Goal: Find specific page/section

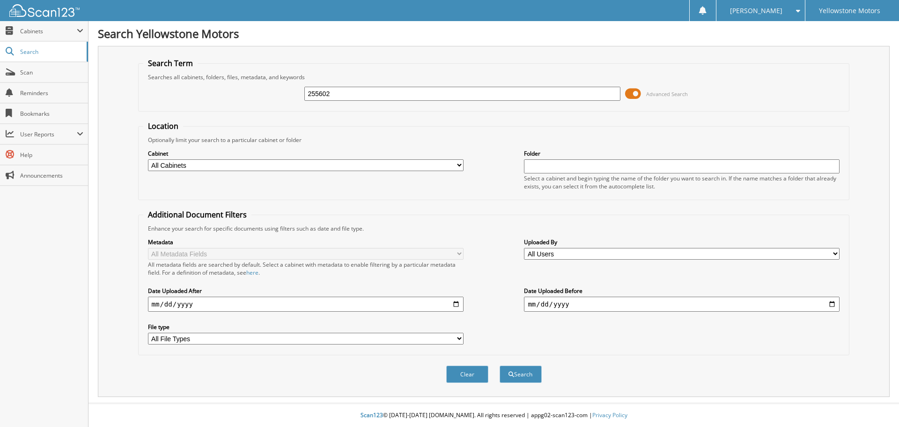
type input "255602"
click at [500, 365] on button "Search" at bounding box center [521, 373] width 42 height 17
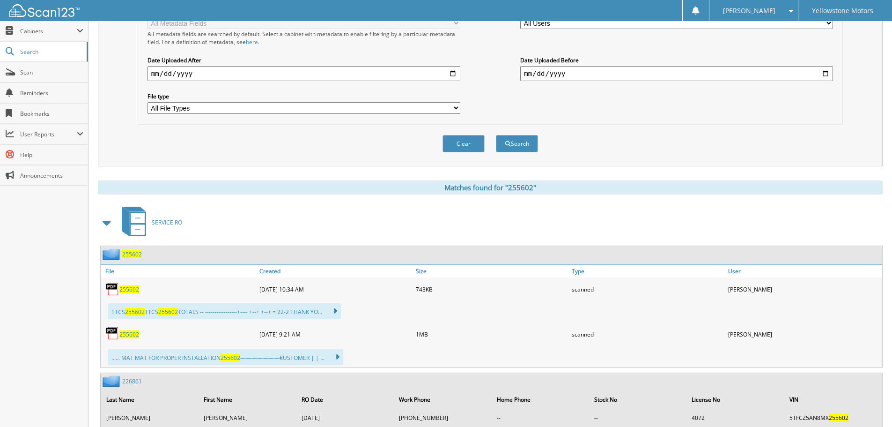
scroll to position [234, 0]
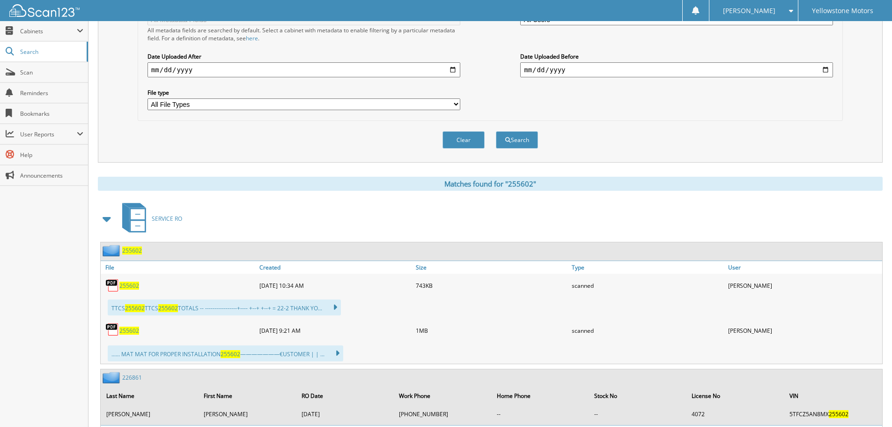
click at [131, 285] on span "255602" at bounding box center [129, 285] width 20 height 8
click at [130, 329] on span "255602" at bounding box center [129, 330] width 20 height 8
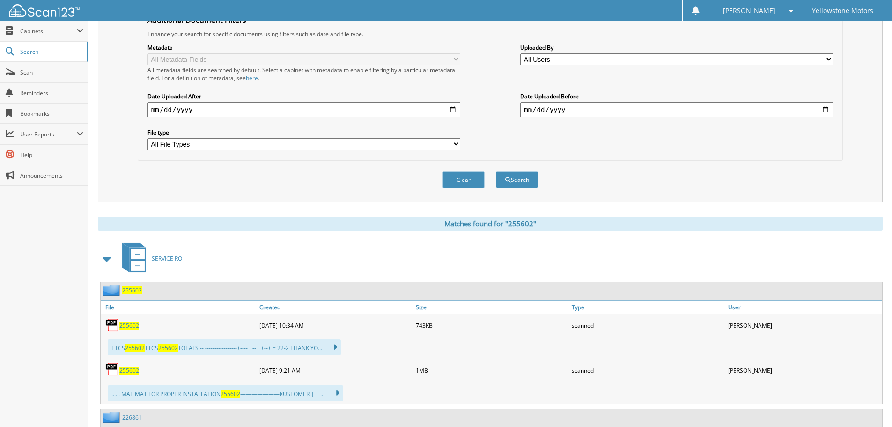
scroll to position [47, 0]
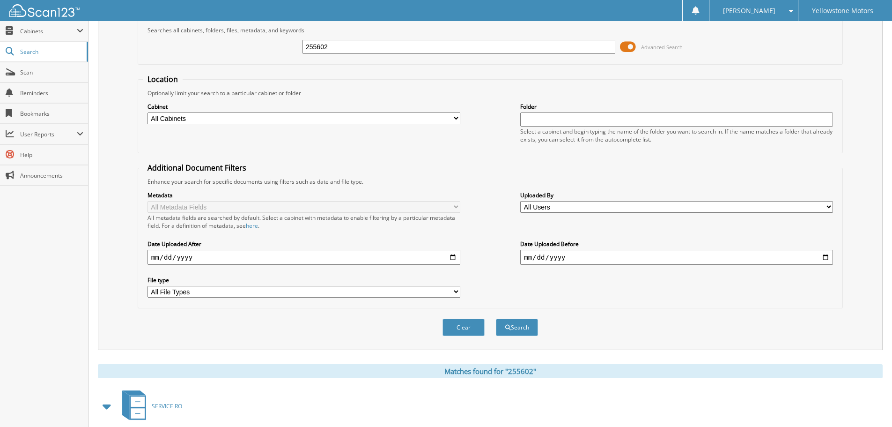
drag, startPoint x: 348, startPoint y: 50, endPoint x: 199, endPoint y: 63, distance: 149.9
click at [246, 52] on div "255602 Advanced Search" at bounding box center [490, 46] width 695 height 25
paste input "254437"
type input "254437"
click at [496, 318] on button "Search" at bounding box center [517, 326] width 42 height 17
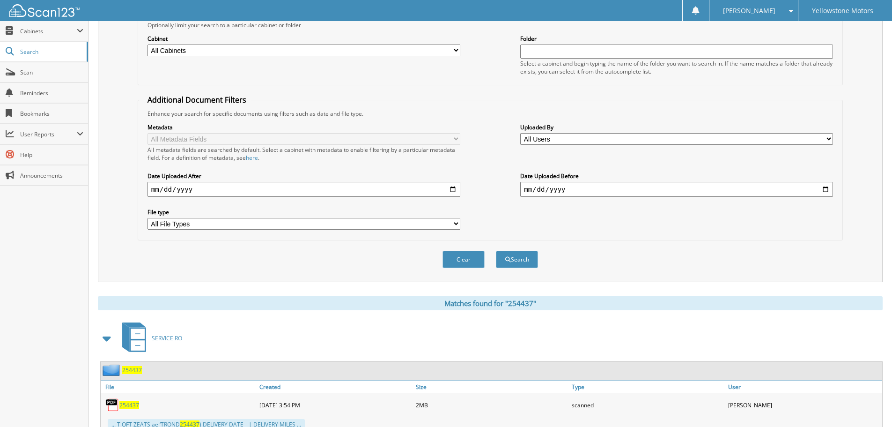
scroll to position [140, 0]
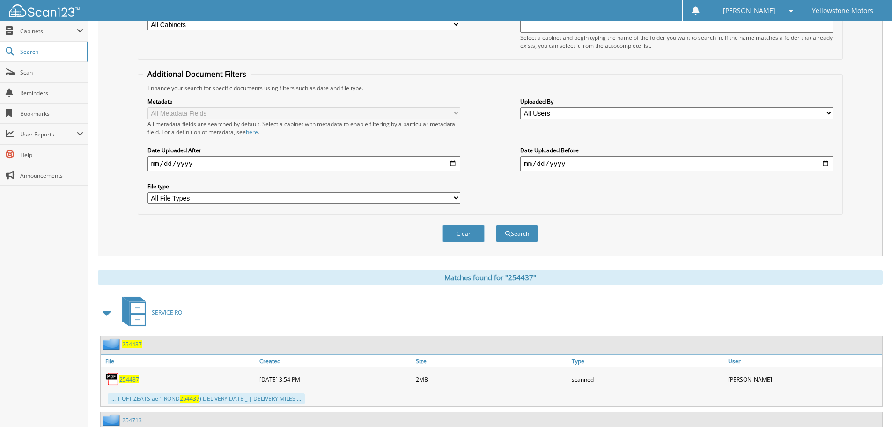
click at [125, 378] on span "254437" at bounding box center [129, 379] width 20 height 8
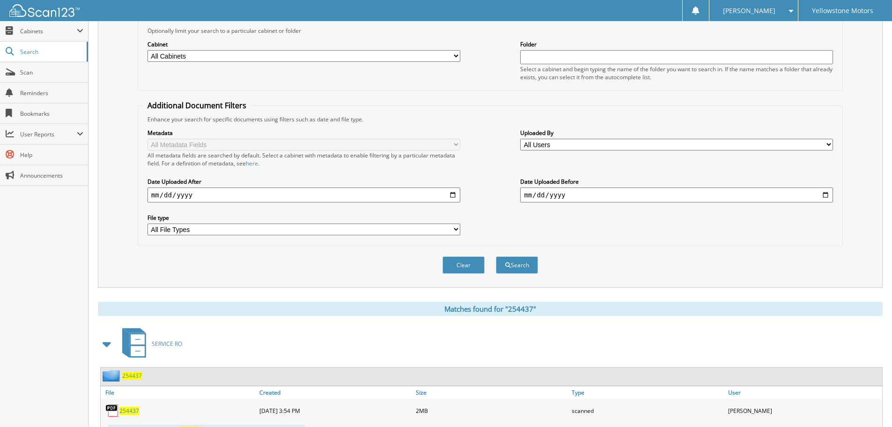
scroll to position [0, 0]
